Goal: Navigation & Orientation: Find specific page/section

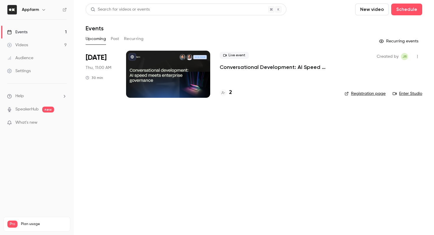
click at [356, 94] on link "Registration page" at bounding box center [364, 94] width 41 height 6
click at [367, 95] on link "Registration page" at bounding box center [364, 94] width 41 height 6
click at [367, 94] on link "Registration page" at bounding box center [364, 94] width 41 height 6
click at [230, 94] on h4 "2" at bounding box center [230, 93] width 3 height 8
click at [121, 37] on div "Upcoming Past Recurring" at bounding box center [254, 38] width 336 height 9
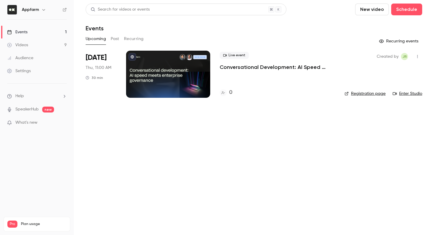
click at [116, 37] on button "Past" at bounding box center [115, 38] width 9 height 9
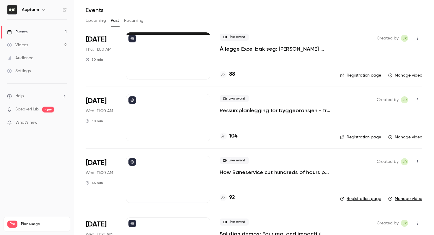
scroll to position [20, 0]
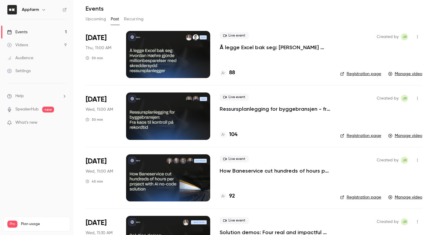
click at [171, 106] on div at bounding box center [168, 116] width 84 height 47
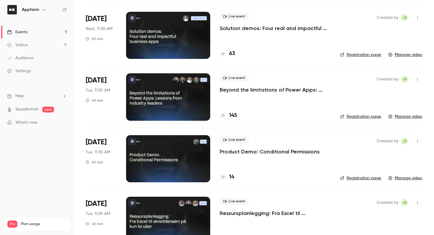
scroll to position [244, 0]
